Goal: Check status

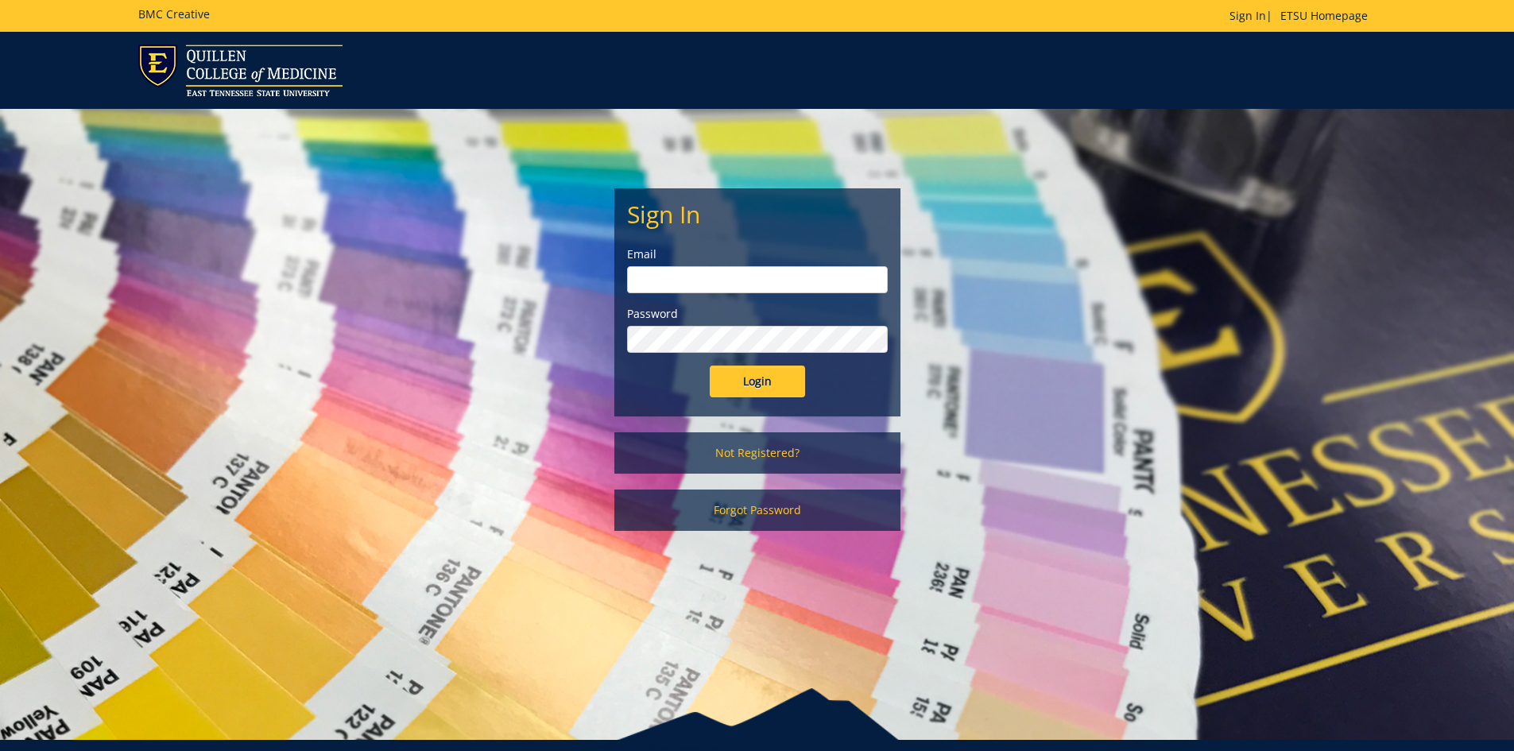
click at [686, 291] on input "email" at bounding box center [757, 279] width 261 height 27
type input "[EMAIL_ADDRESS][DOMAIN_NAME]"
click at [709, 365] on input "Login" at bounding box center [756, 381] width 95 height 32
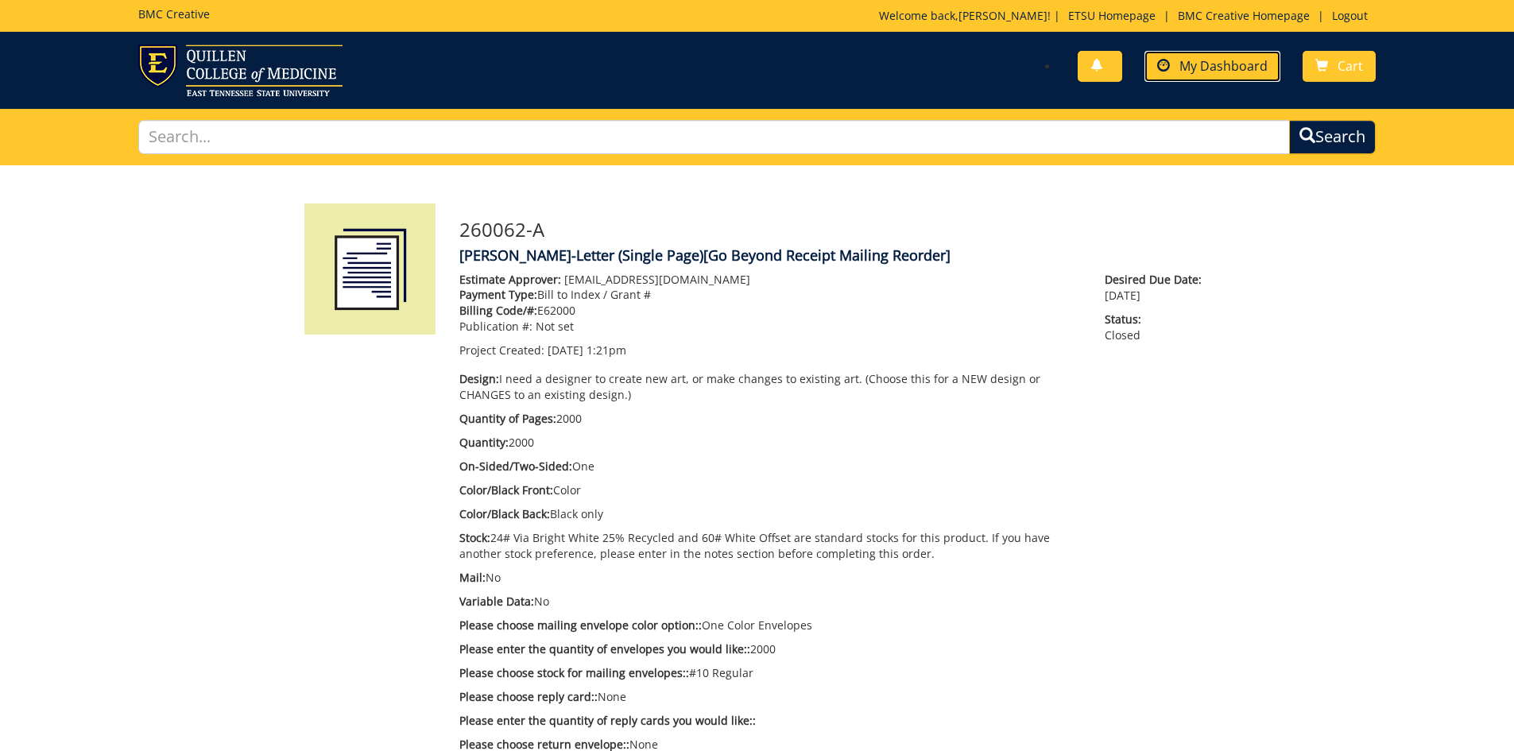
click at [1200, 70] on span "My Dashboard" at bounding box center [1223, 65] width 88 height 17
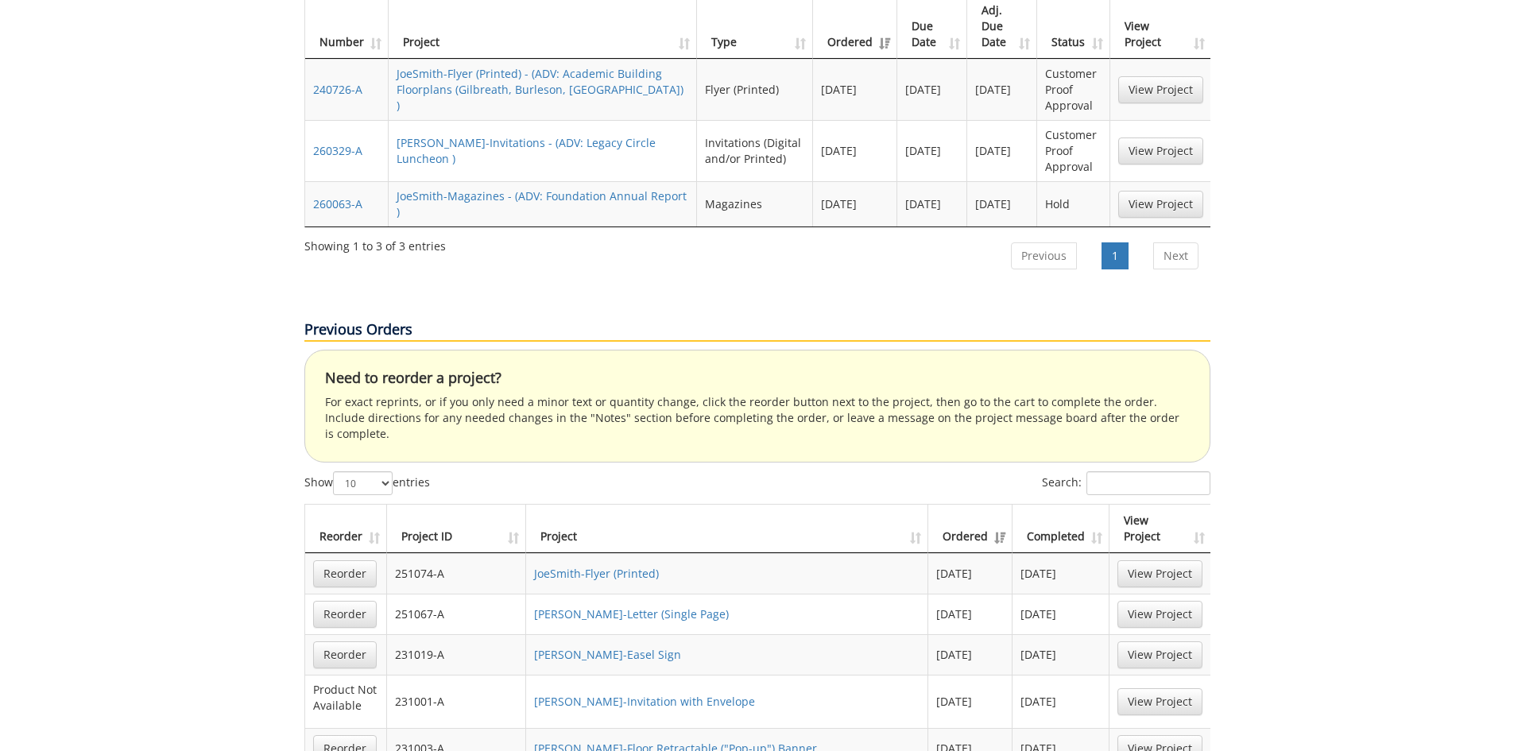
scroll to position [556, 0]
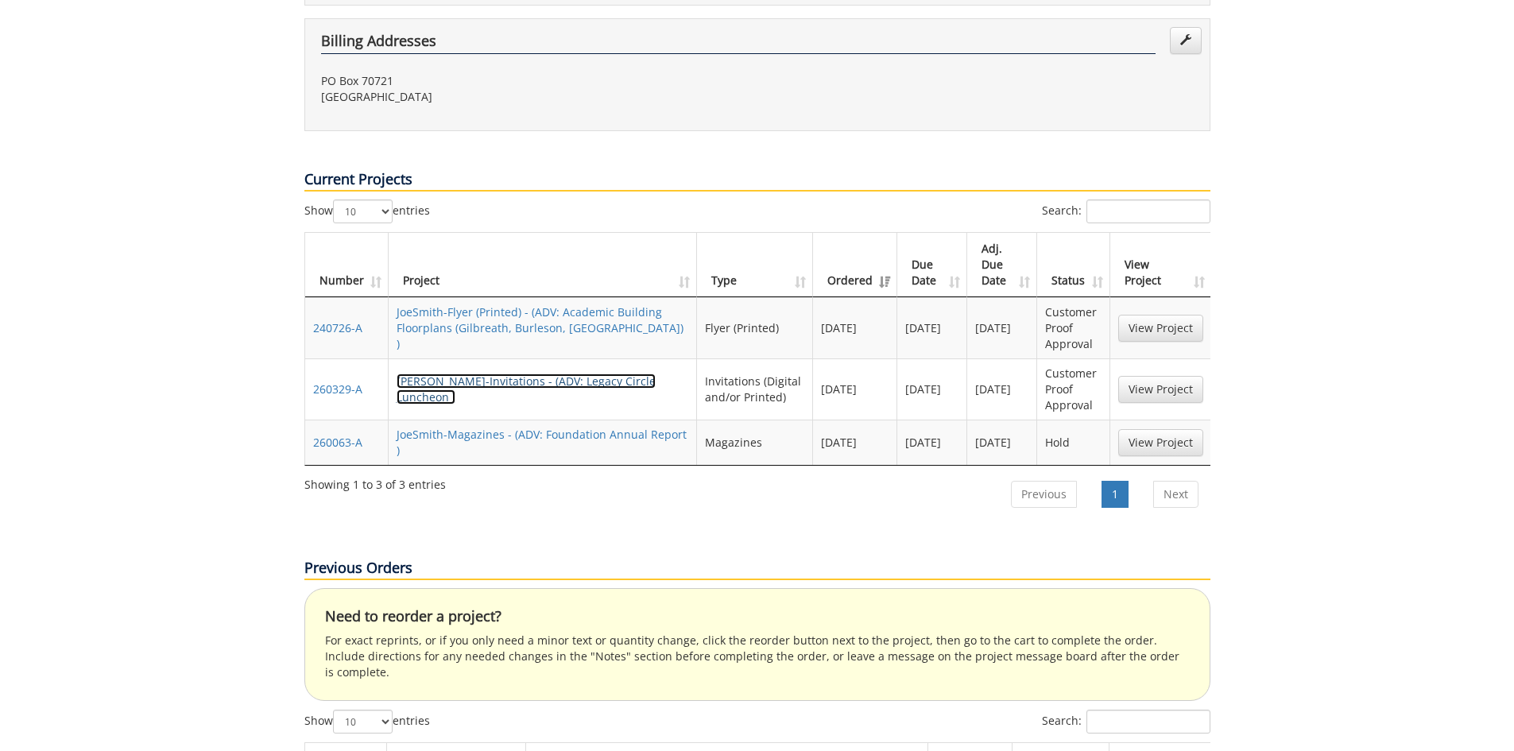
click at [565, 373] on link "[PERSON_NAME]-Invitations - (ADV: Legacy Circle Luncheon )" at bounding box center [525, 388] width 259 height 31
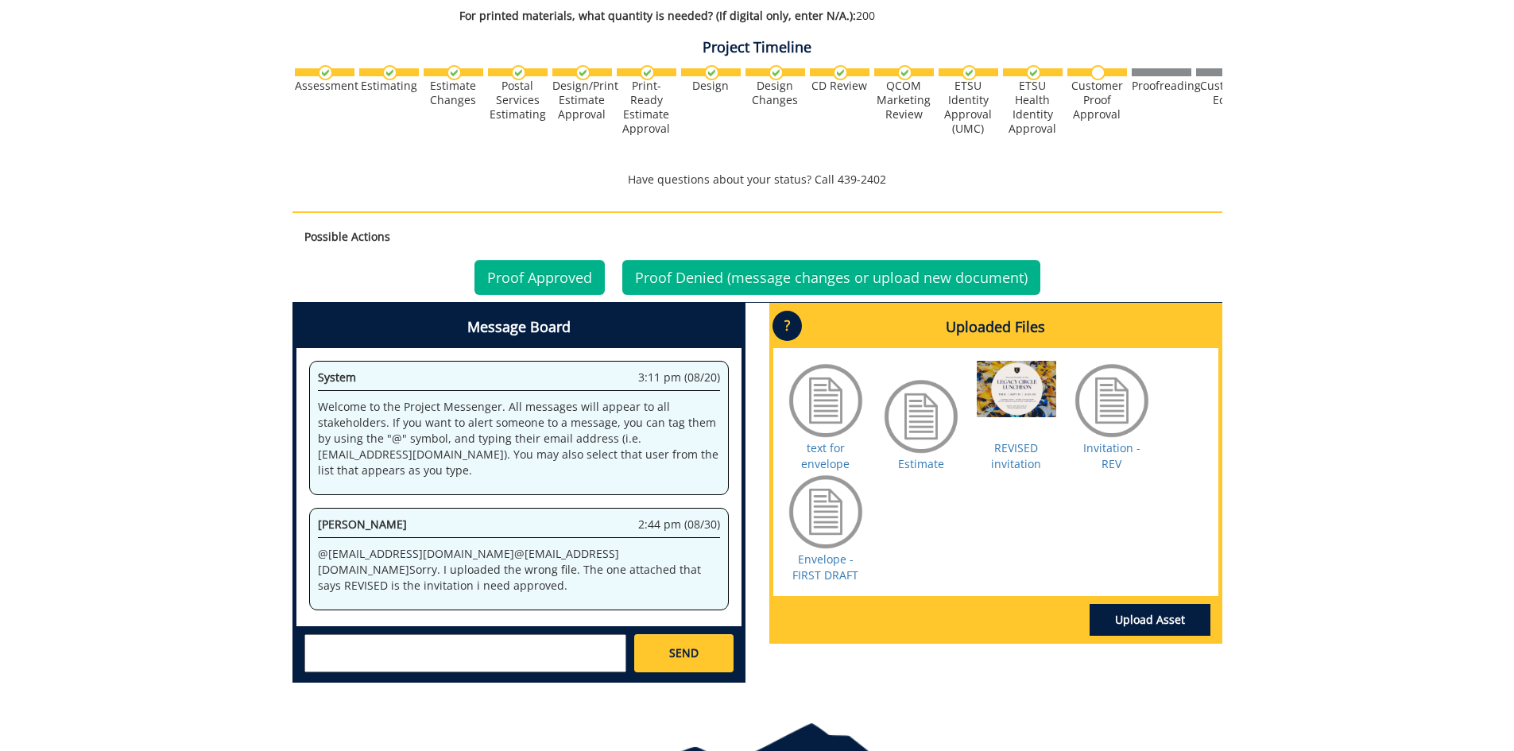
scroll to position [628, 0]
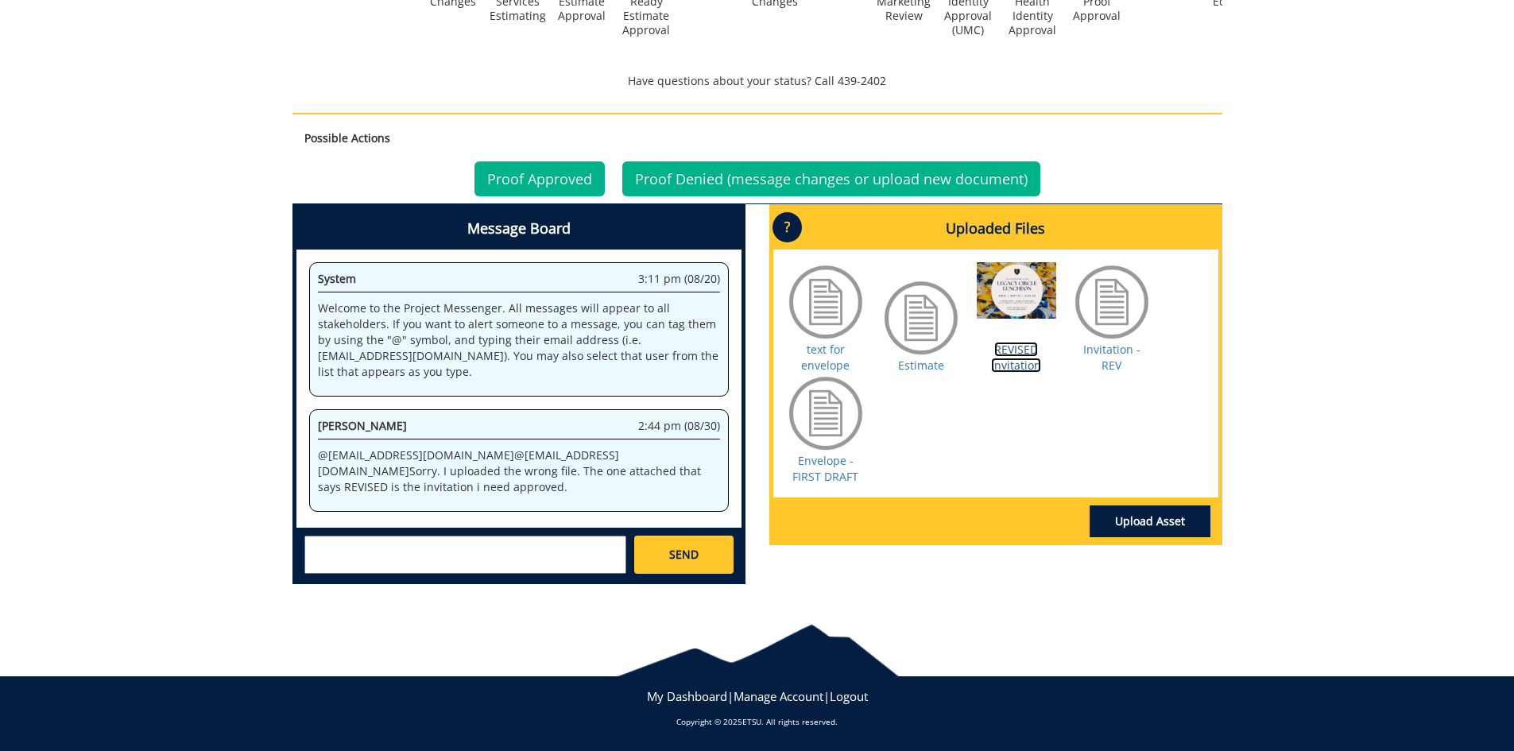
click at [1033, 357] on link "REVISED invitation" at bounding box center [1016, 357] width 50 height 31
click at [1116, 368] on link "Invitation - REV" at bounding box center [1111, 357] width 57 height 31
click at [822, 481] on link "Envelope - FIRST DRAFT" at bounding box center [825, 468] width 66 height 31
